Goal: Task Accomplishment & Management: Use online tool/utility

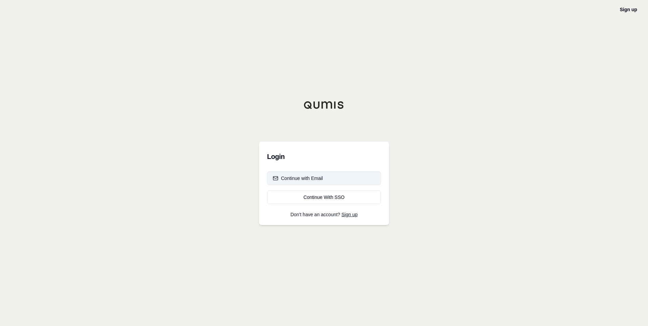
click at [305, 179] on div "Continue with Email" at bounding box center [298, 178] width 50 height 7
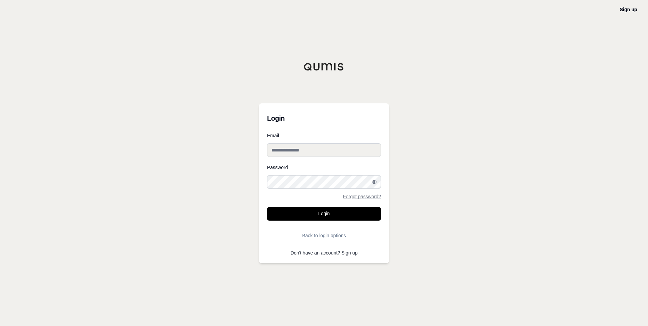
click at [308, 148] on input "Email" at bounding box center [324, 150] width 114 height 14
type input "**********"
click at [373, 183] on icon "button" at bounding box center [373, 181] width 5 height 5
click at [326, 216] on button "Login" at bounding box center [324, 214] width 114 height 14
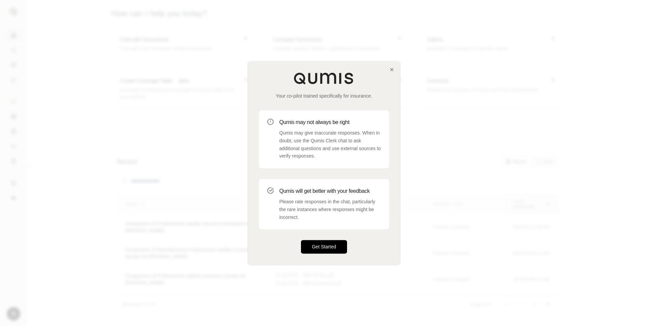
click at [333, 248] on button "Get Started" at bounding box center [324, 247] width 46 height 14
